Goal: Task Accomplishment & Management: Manage account settings

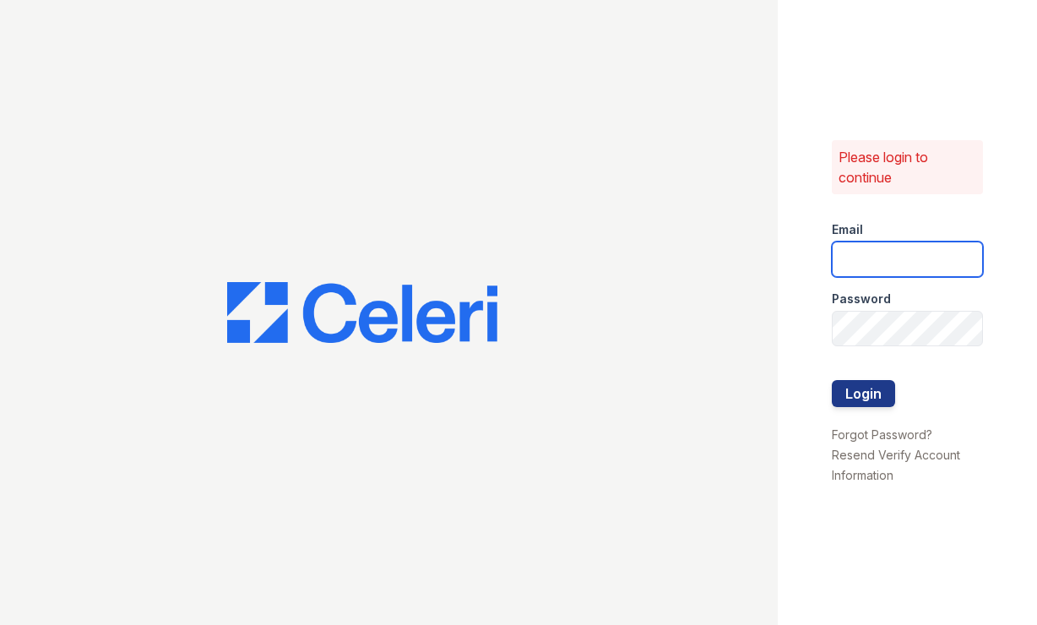
click at [904, 251] on input "email" at bounding box center [907, 258] width 151 height 35
type input "astonpark@nmresidential.com"
click at [870, 393] on button "Login" at bounding box center [863, 393] width 63 height 27
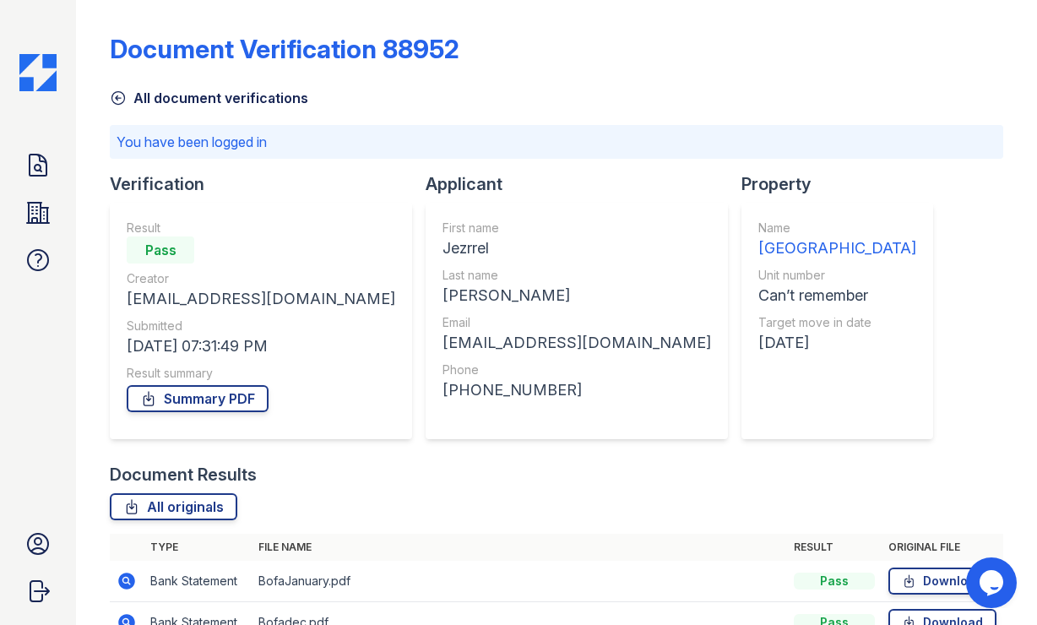
click at [38, 76] on img at bounding box center [37, 72] width 37 height 37
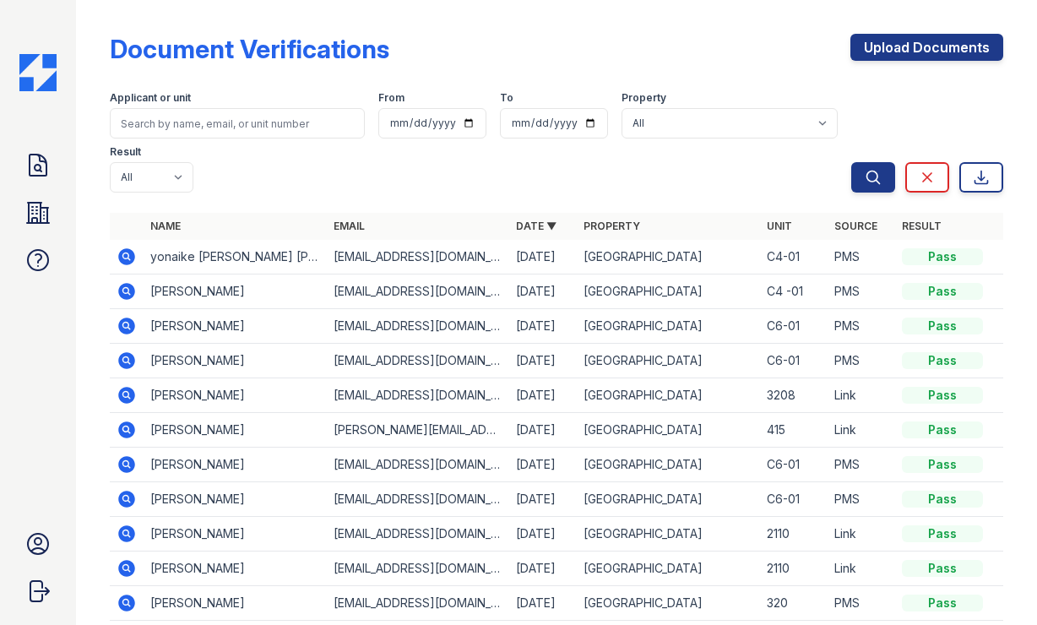
click at [129, 387] on icon at bounding box center [126, 395] width 17 height 17
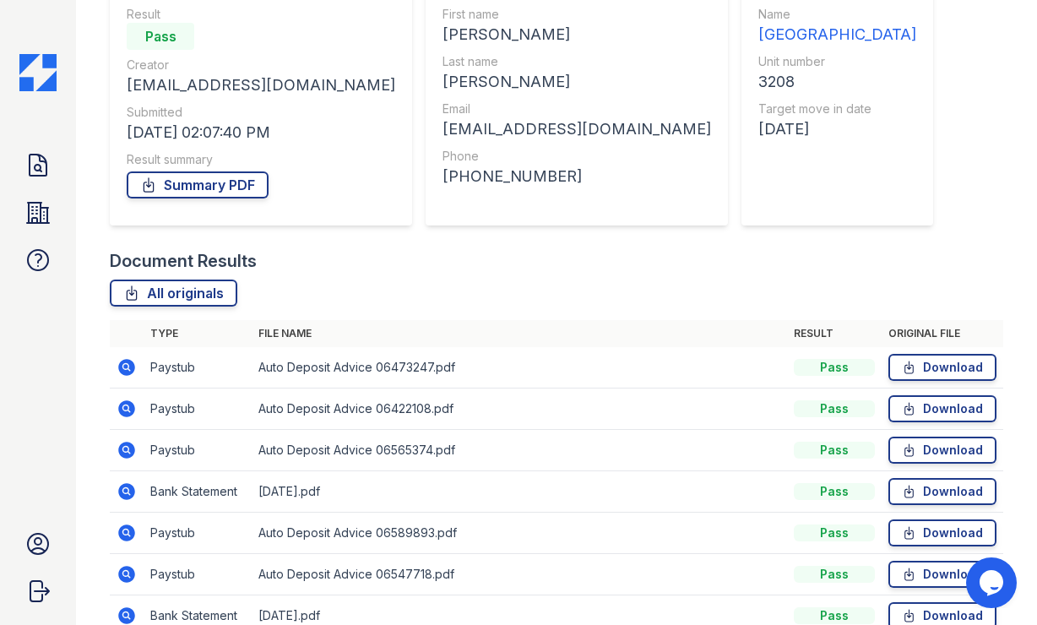
scroll to position [172, 0]
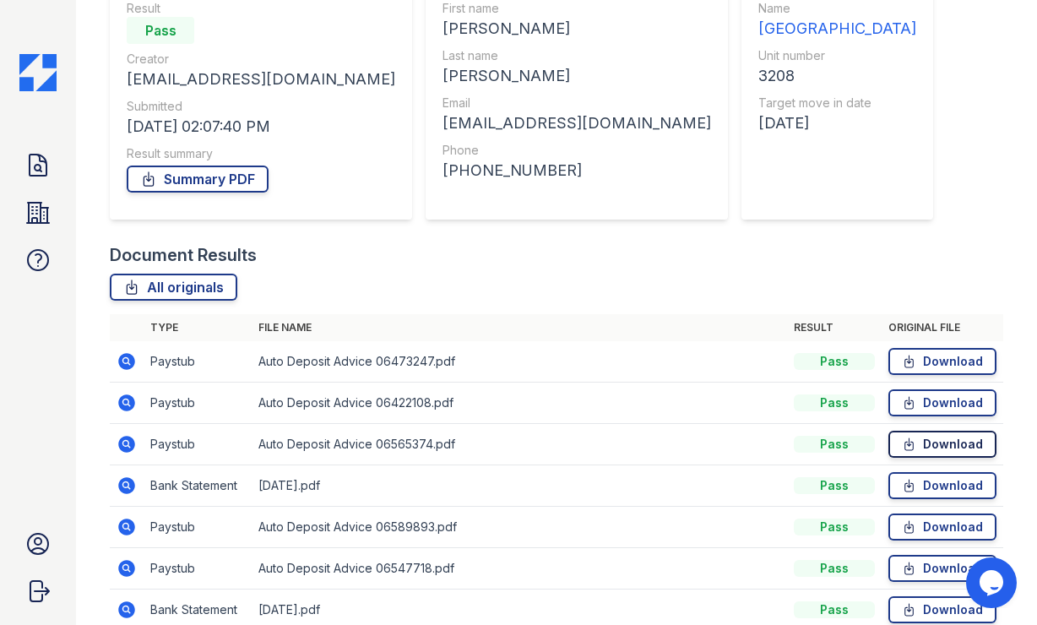
click at [938, 448] on link "Download" at bounding box center [942, 444] width 108 height 27
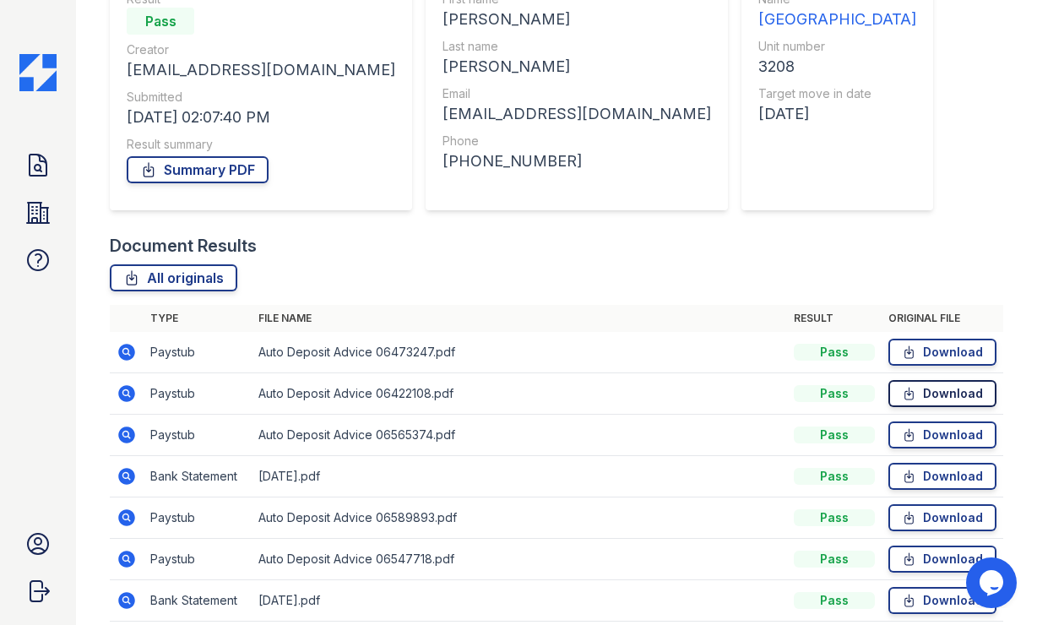
click at [930, 395] on link "Download" at bounding box center [942, 393] width 108 height 27
click at [60, 79] on div "Doc Verifications Properties FAQ Aston Park Leasing NM Residential Account Sign…" at bounding box center [38, 312] width 76 height 625
click at [45, 77] on img at bounding box center [37, 72] width 37 height 37
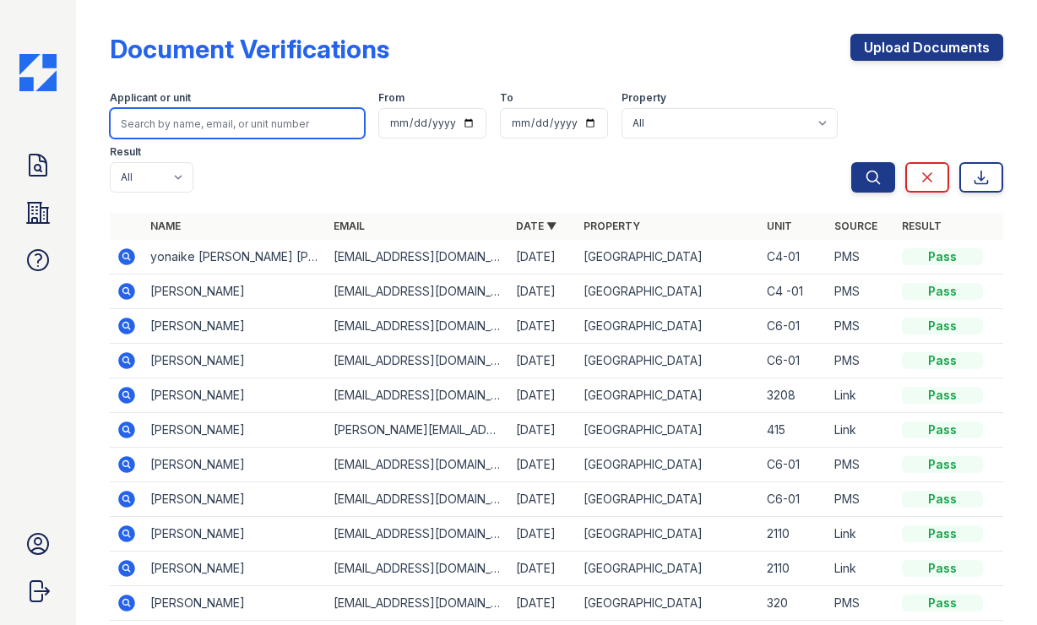
click at [219, 137] on input "search" at bounding box center [237, 123] width 255 height 30
type input "[PERSON_NAME]"
click at [851, 162] on button "Search" at bounding box center [873, 177] width 44 height 30
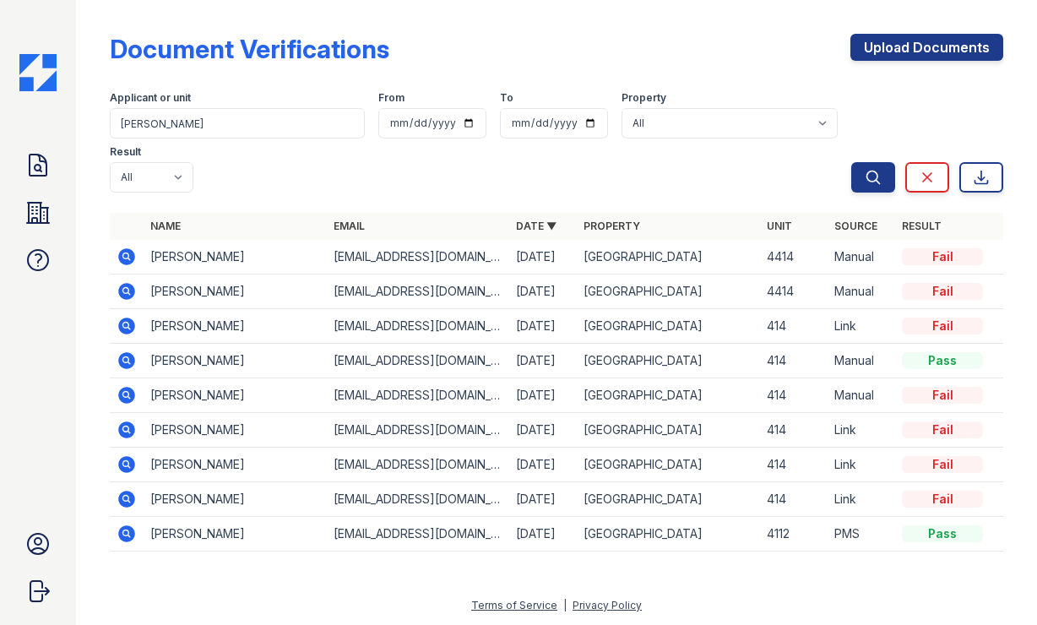
click at [125, 350] on icon at bounding box center [127, 360] width 20 height 20
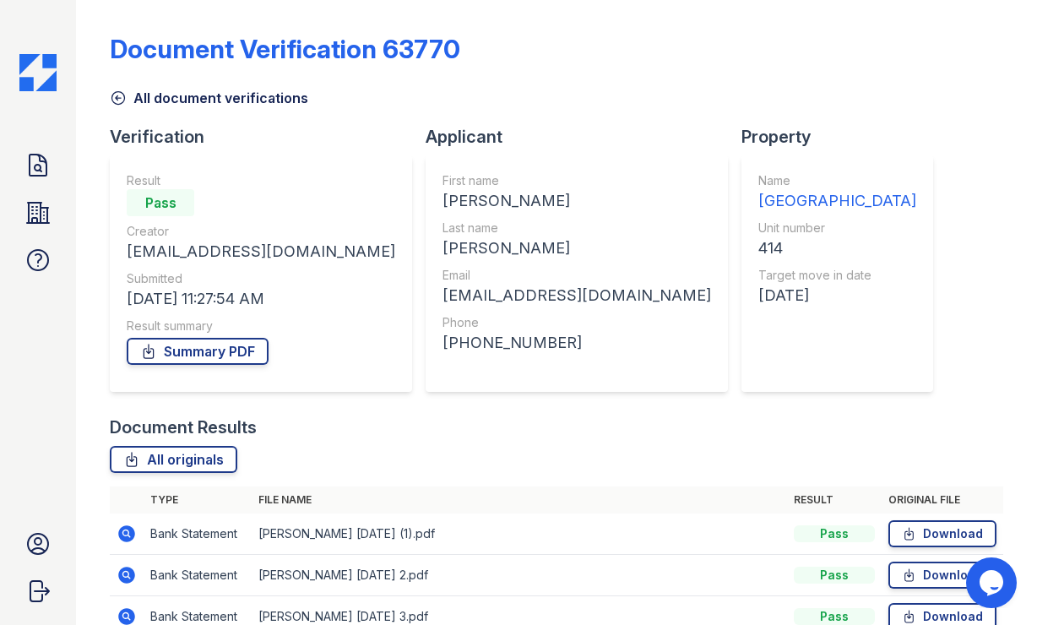
scroll to position [87, 0]
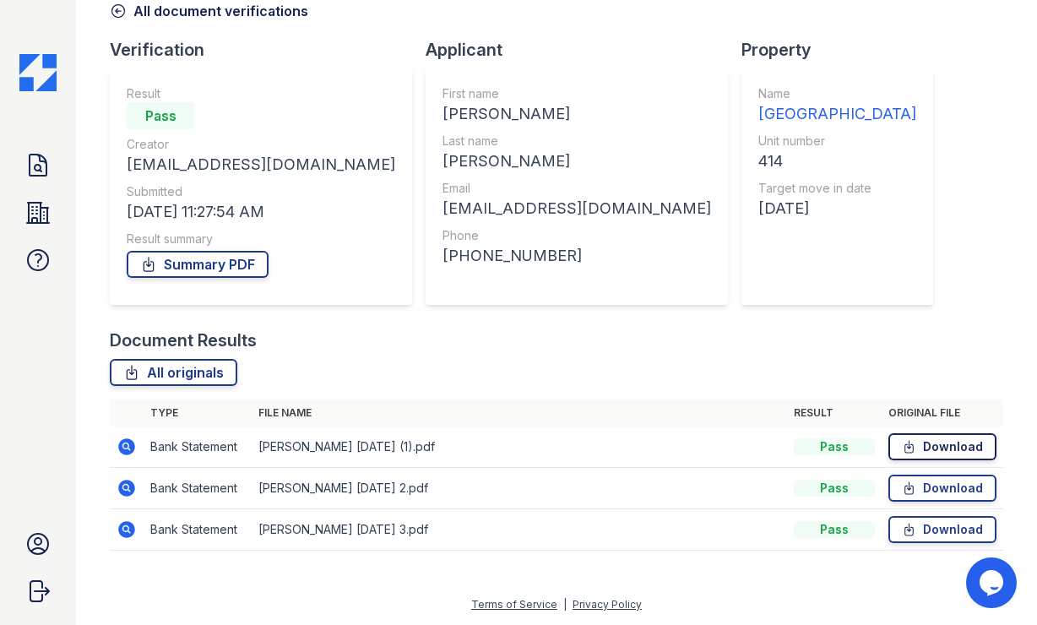
click at [922, 445] on link "Download" at bounding box center [942, 446] width 108 height 27
click at [923, 448] on link "Download" at bounding box center [942, 446] width 108 height 27
click at [936, 443] on link "Download" at bounding box center [942, 446] width 108 height 27
click at [1027, 373] on div "Document Verification 63770 All document verifications Verification Result Pass…" at bounding box center [556, 225] width 961 height 625
